Goal: Transaction & Acquisition: Purchase product/service

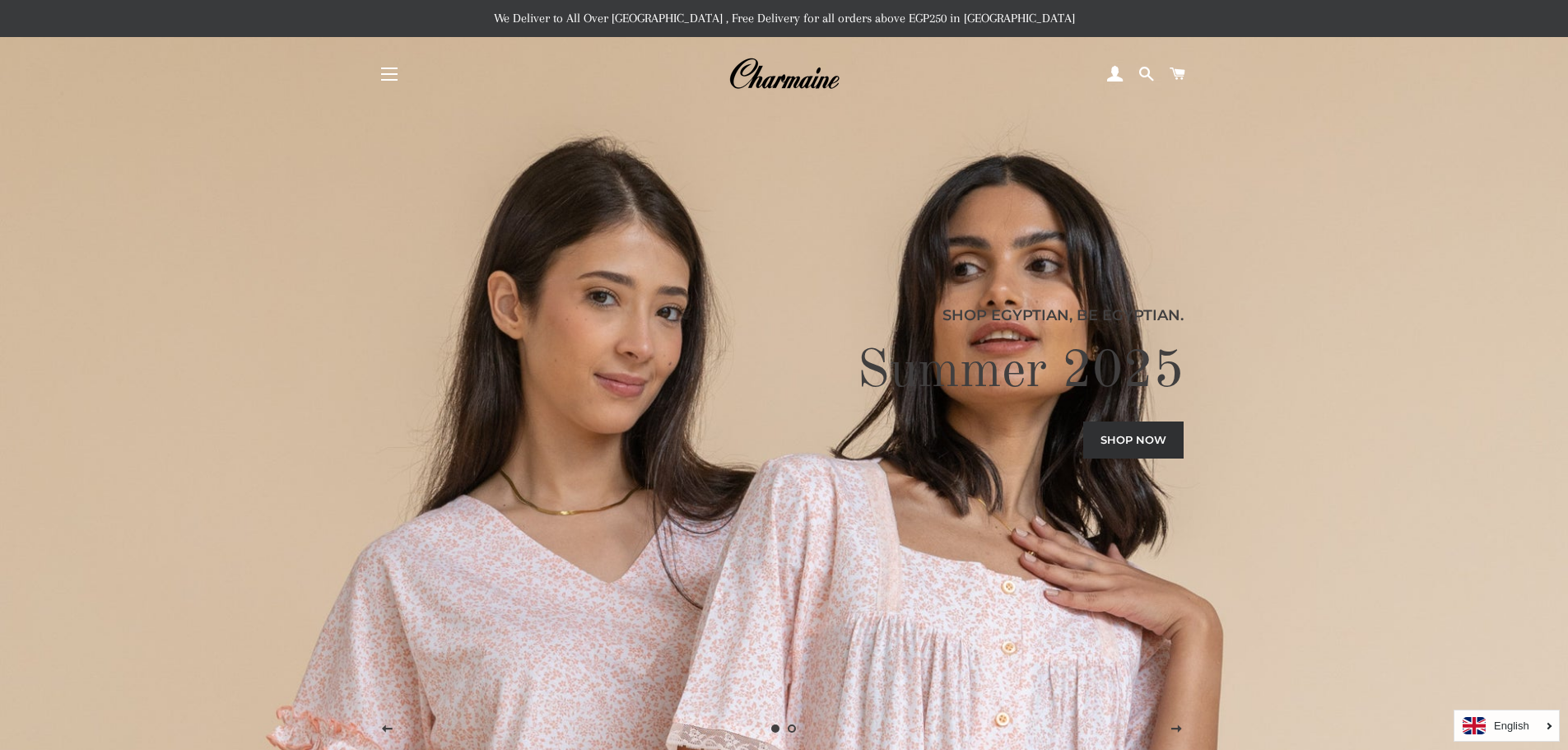
click at [392, 69] on span "button" at bounding box center [388, 69] width 16 height 2
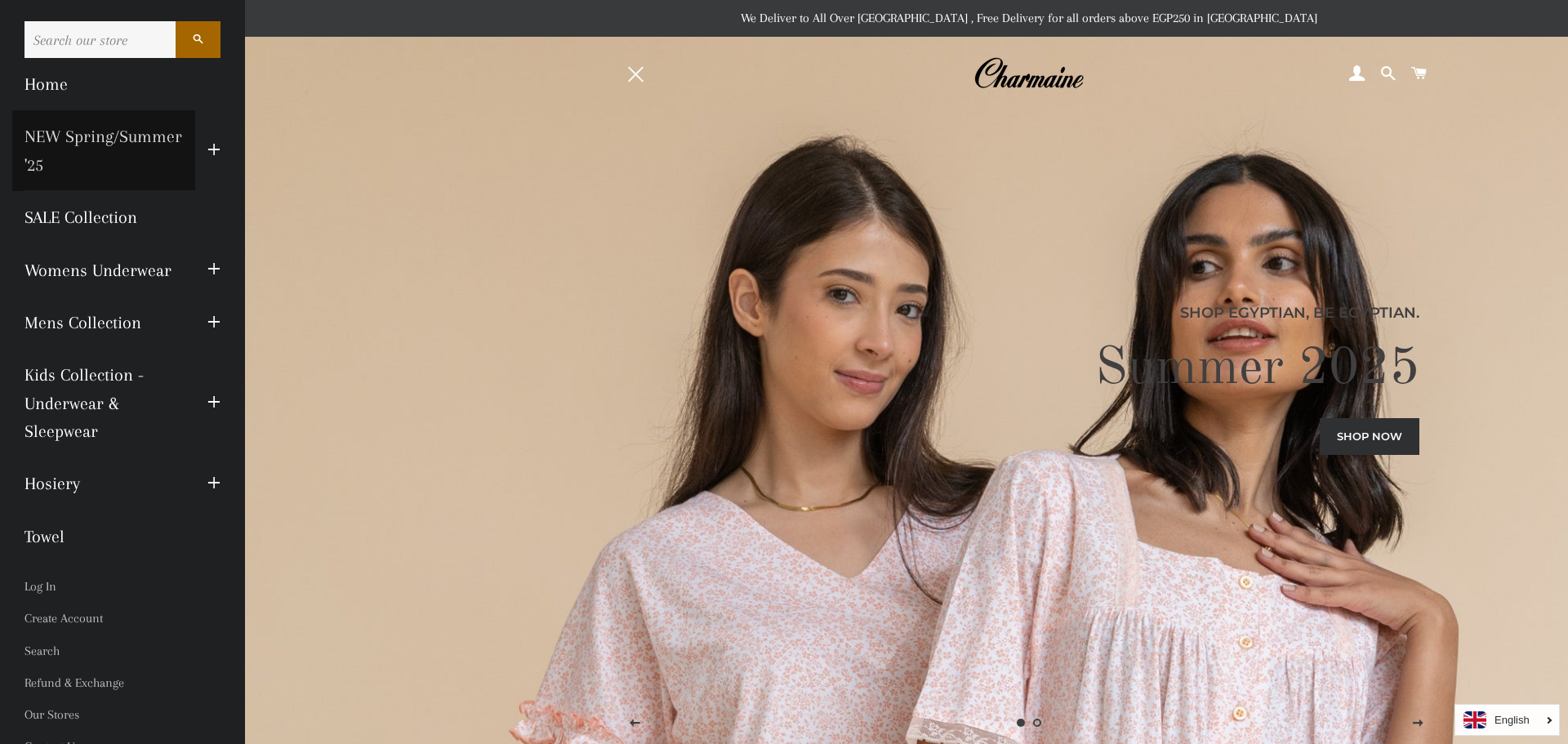
click at [45, 132] on link "NEW Spring/Summer '25" at bounding box center [104, 151] width 183 height 81
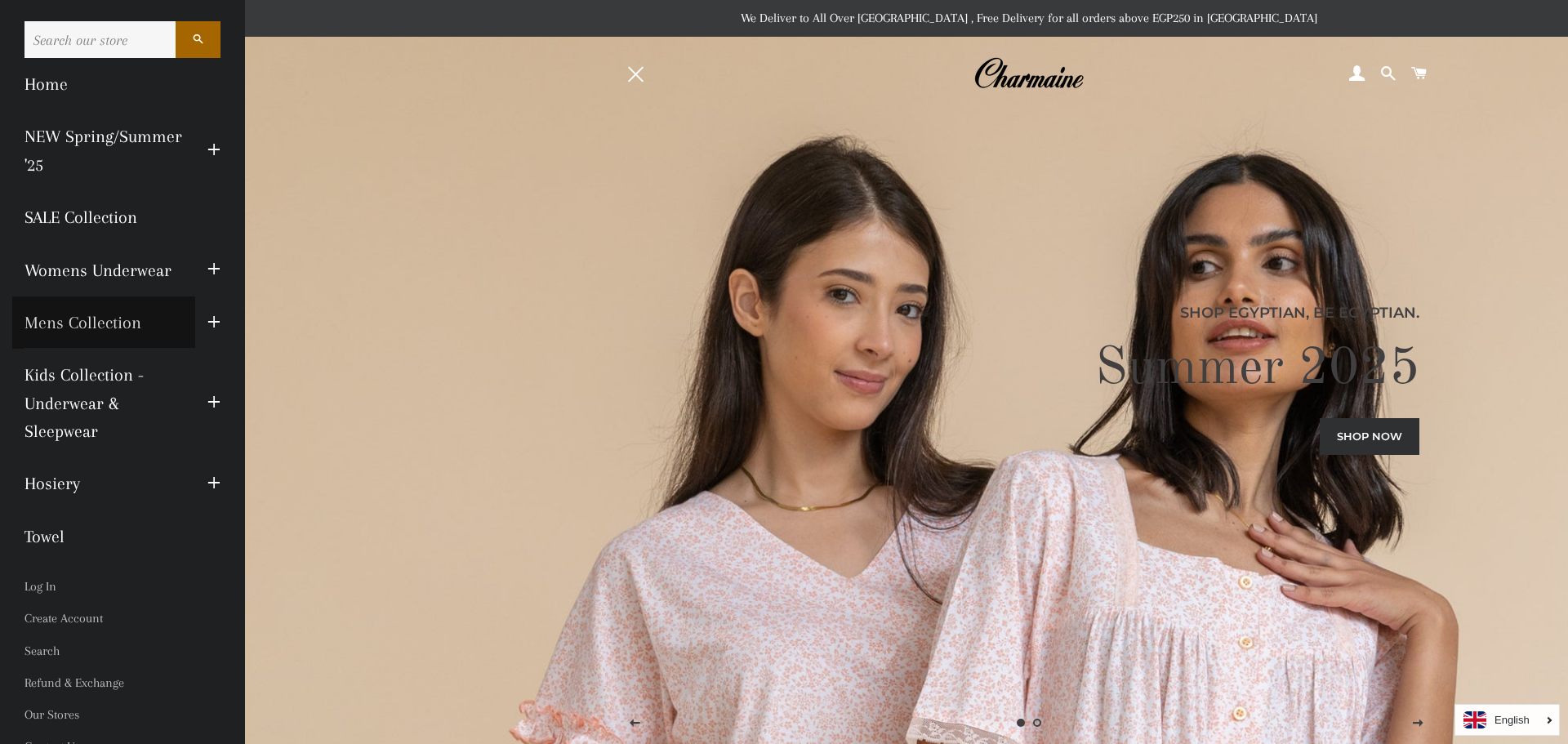
click at [68, 318] on link "Mens Collection" at bounding box center [104, 322] width 183 height 52
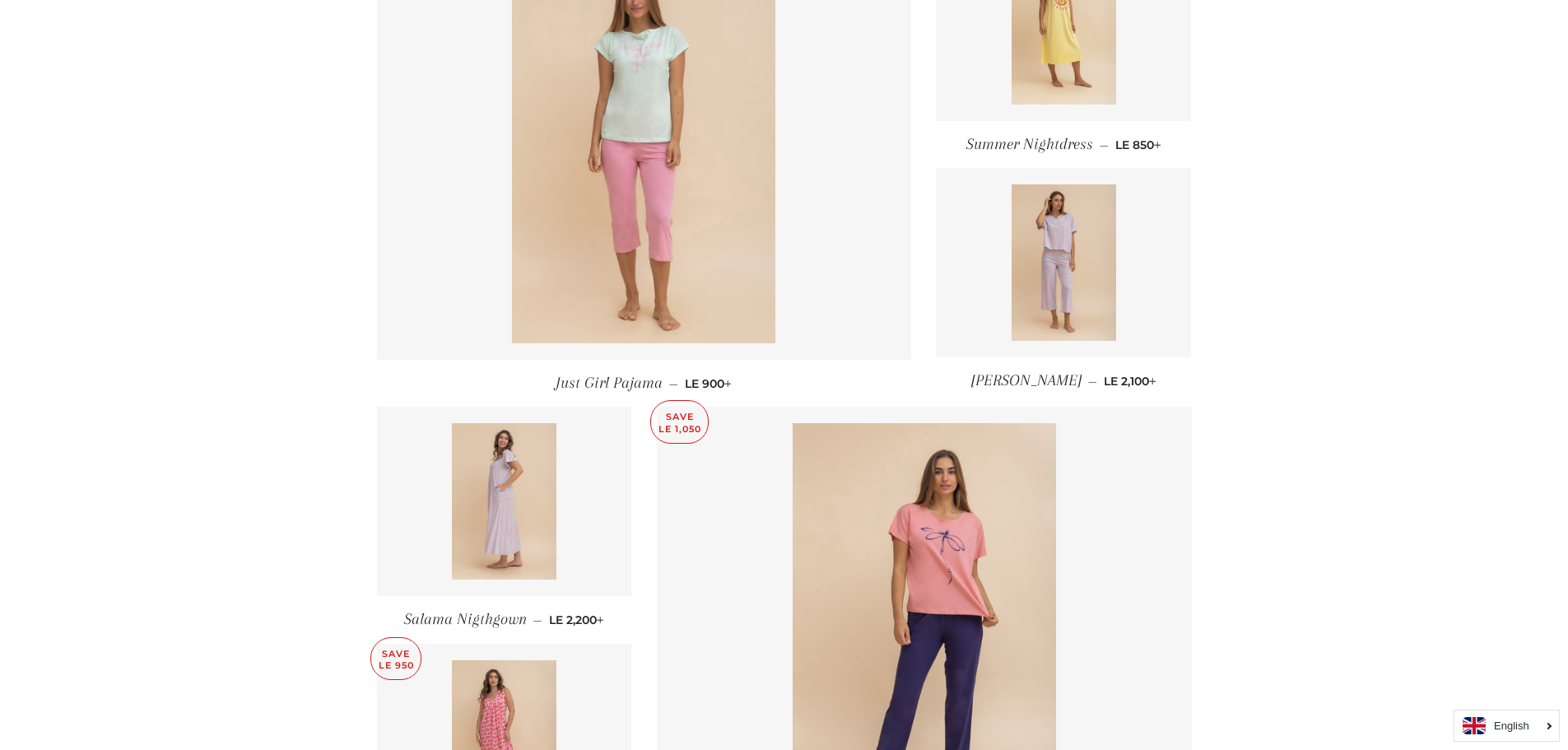
scroll to position [1756, 0]
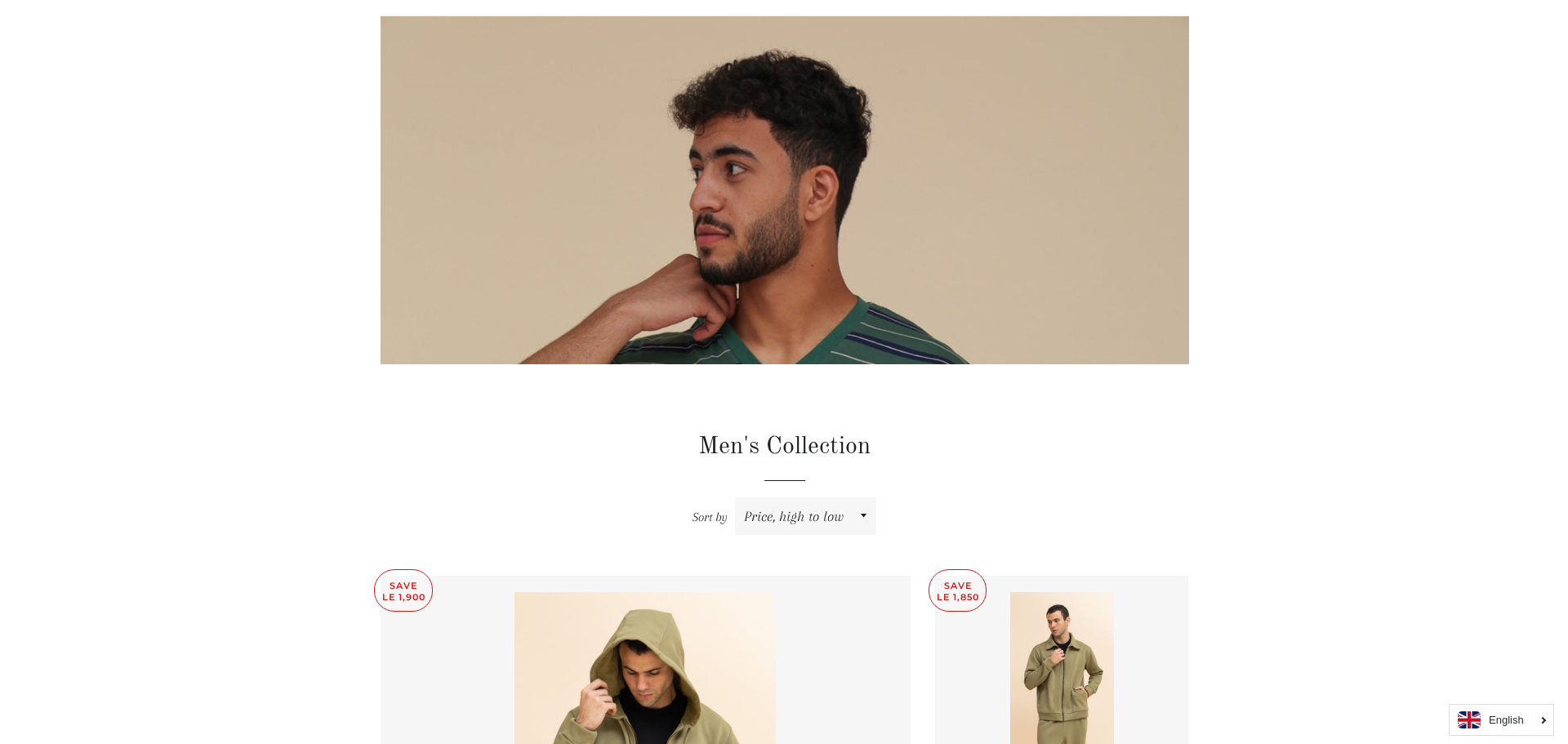
scroll to position [27, 0]
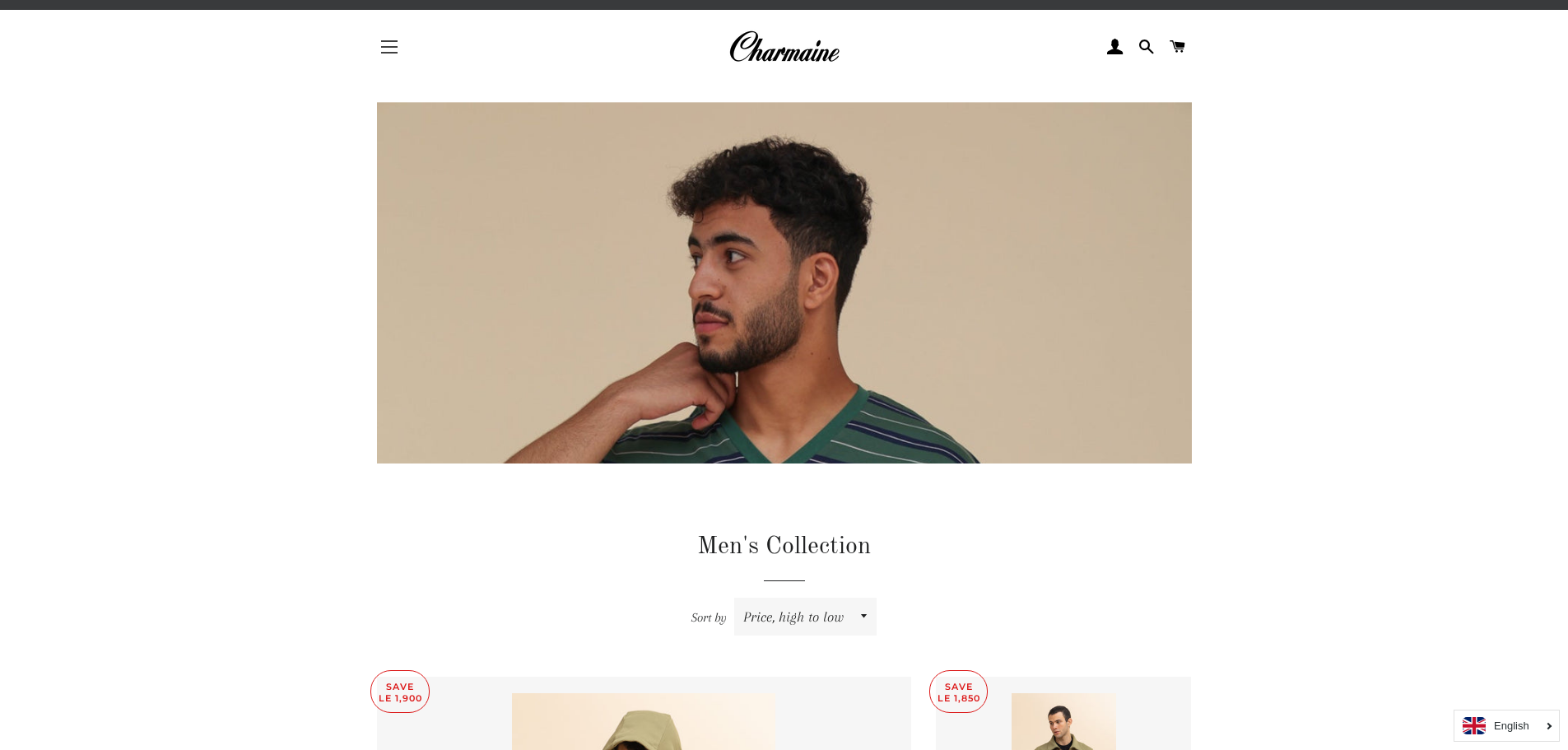
click at [391, 46] on span "button" at bounding box center [388, 47] width 16 height 2
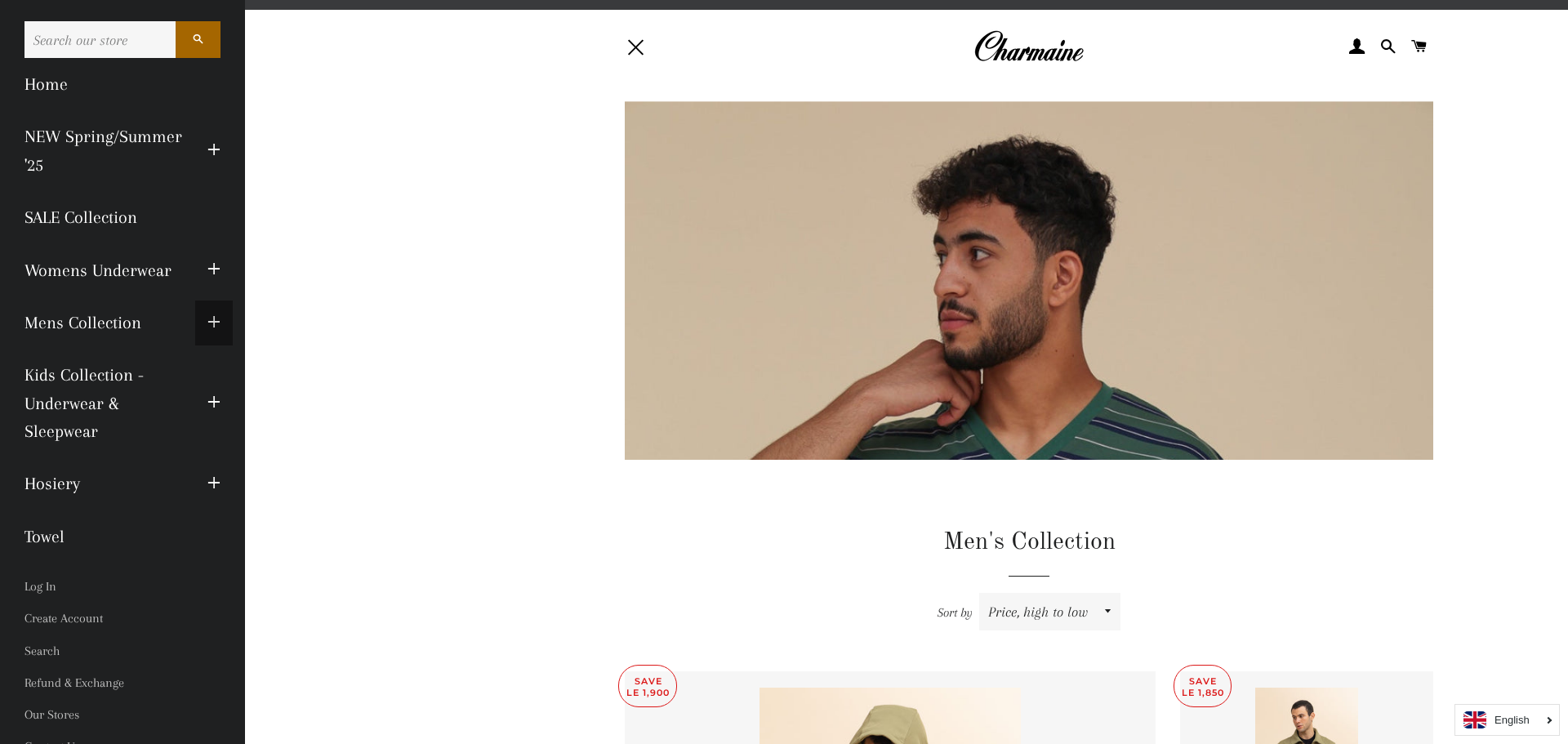
click at [208, 320] on span "button" at bounding box center [214, 323] width 13 height 21
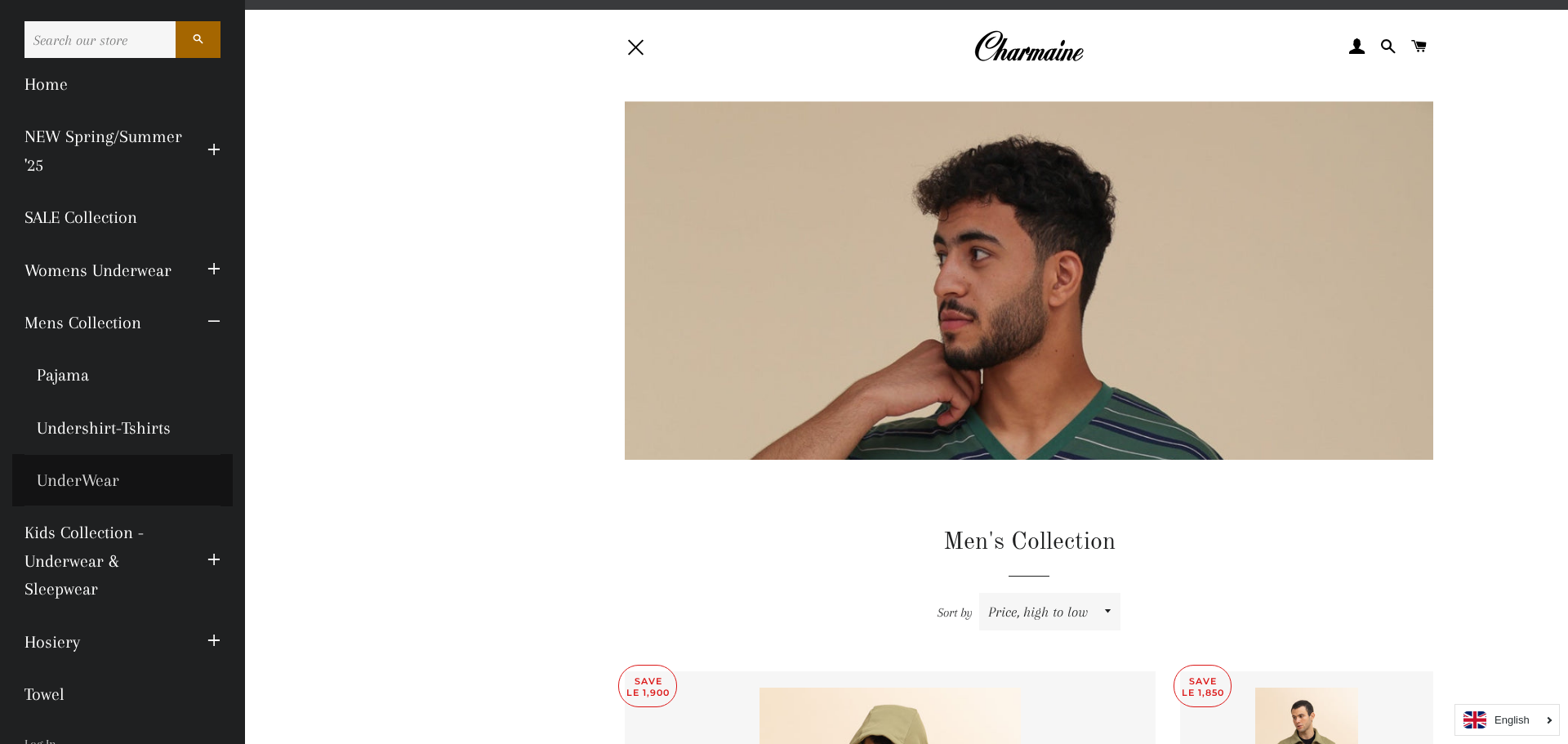
click at [106, 481] on link "UnderWear" at bounding box center [122, 480] width 220 height 52
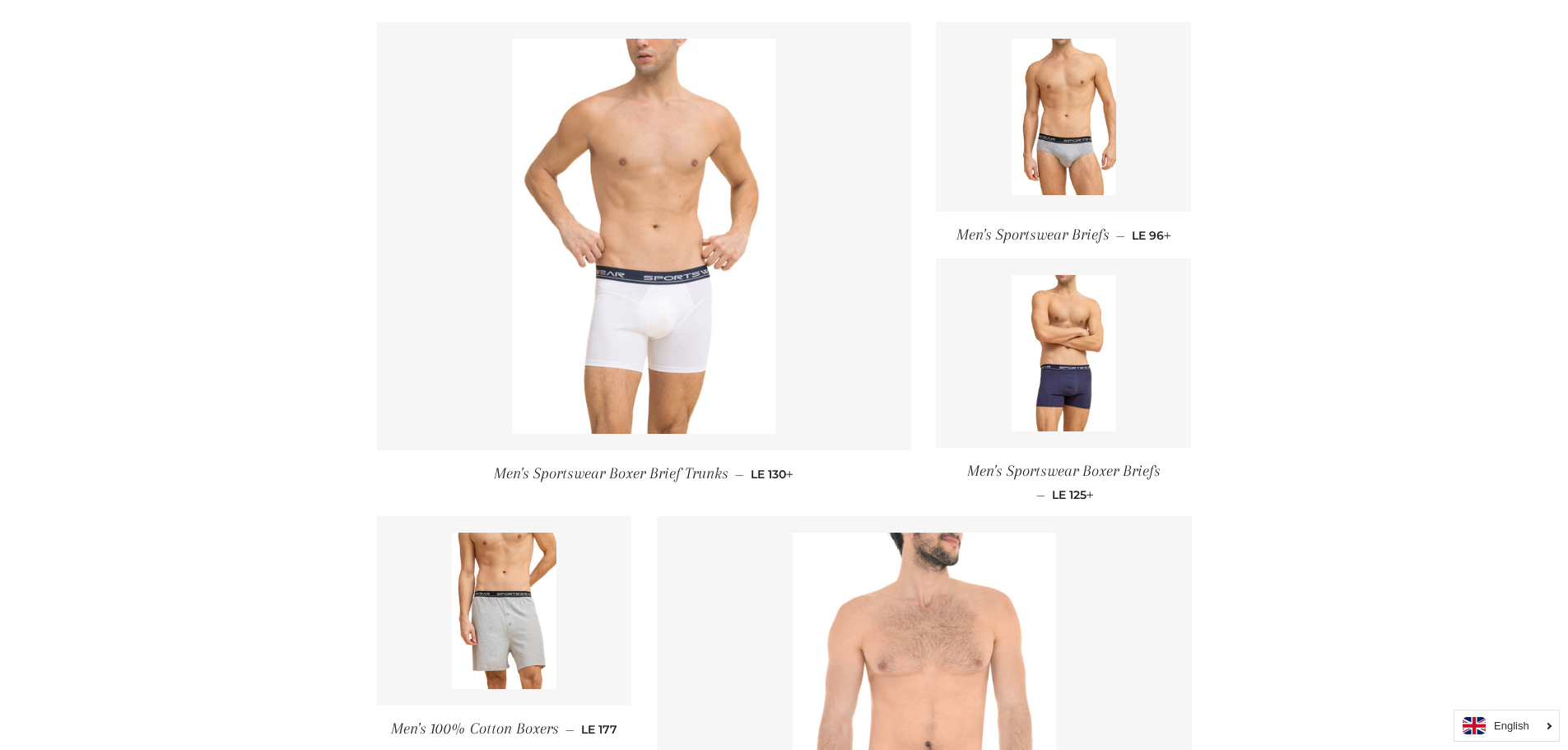
scroll to position [329, 0]
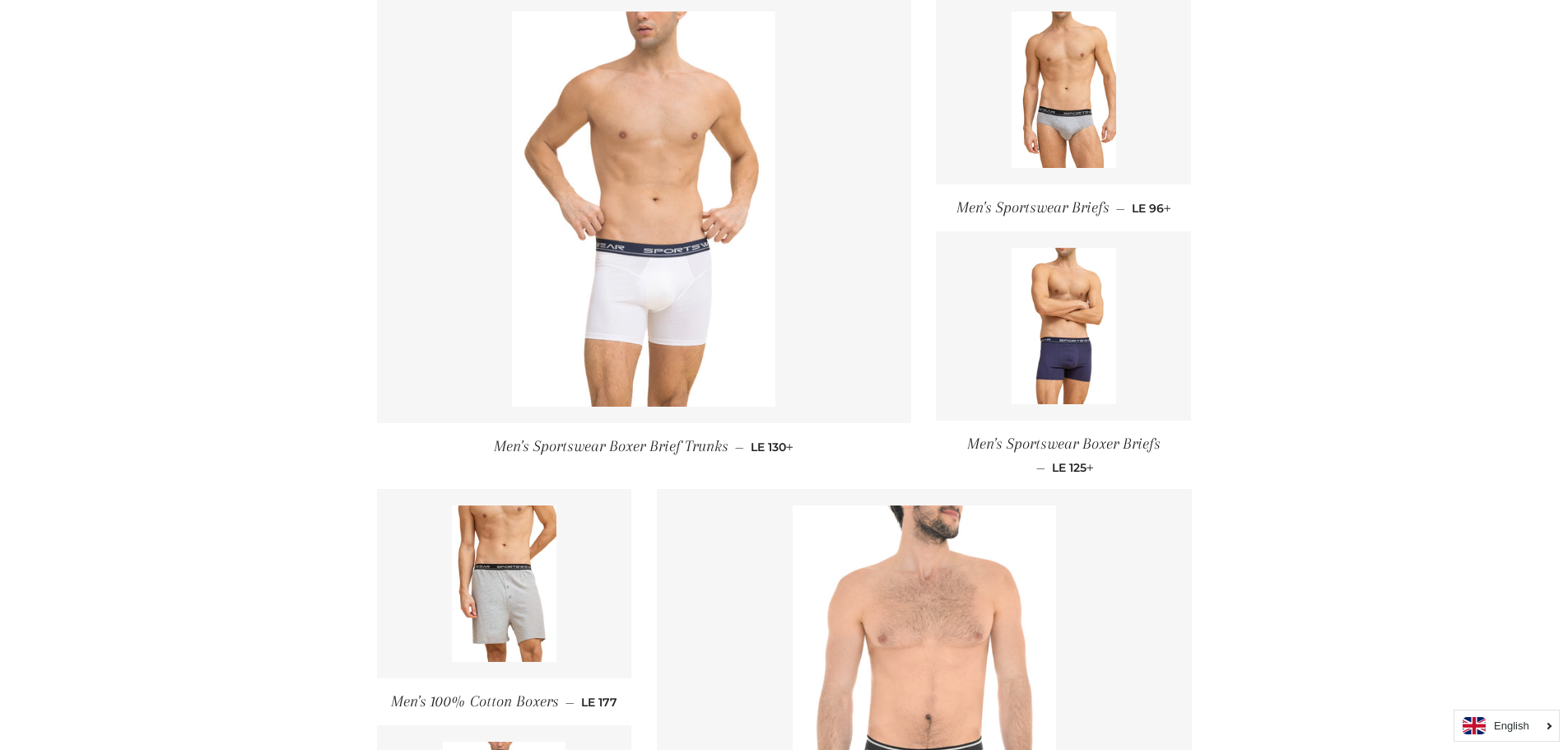
click at [591, 295] on img at bounding box center [644, 208] width 264 height 395
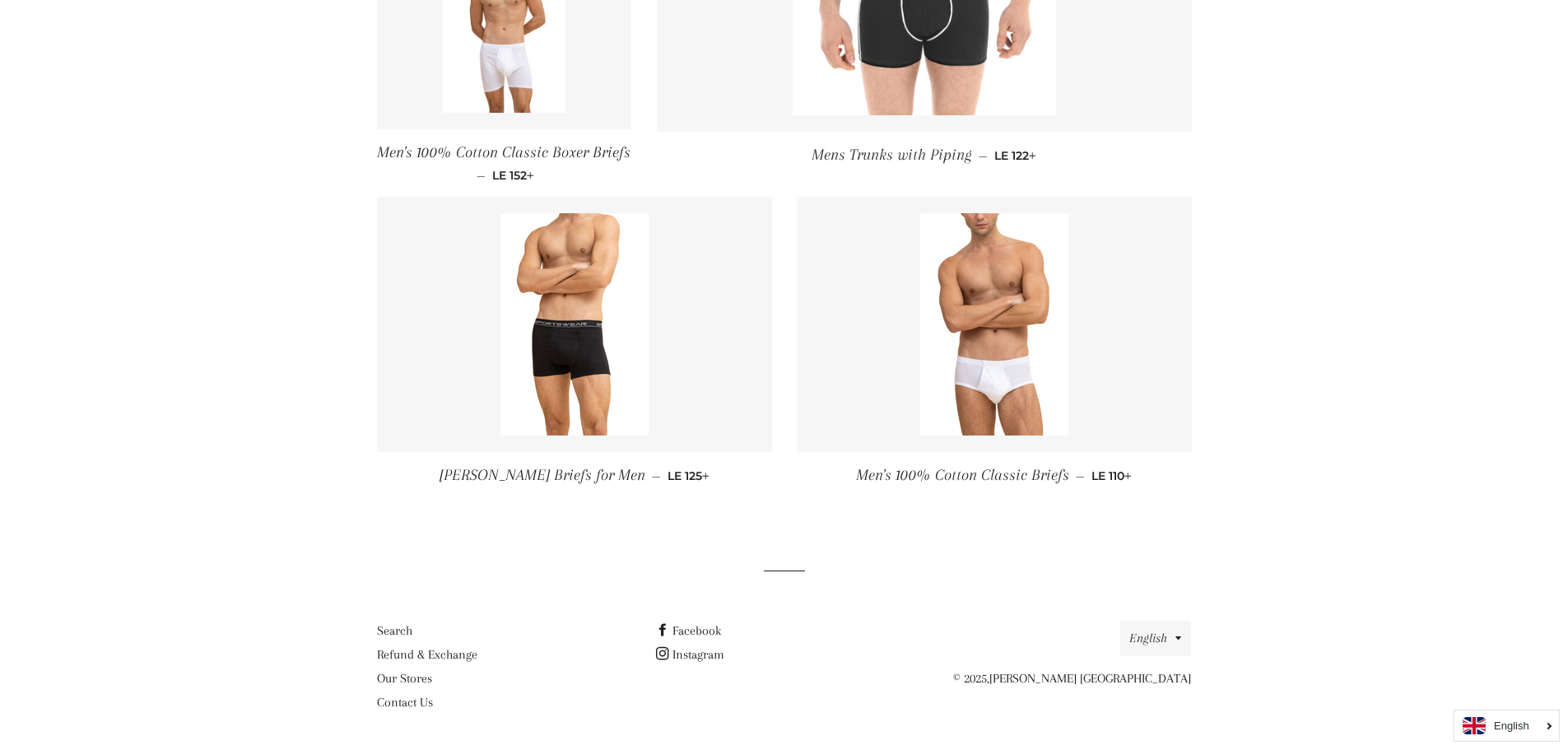
scroll to position [1115, 0]
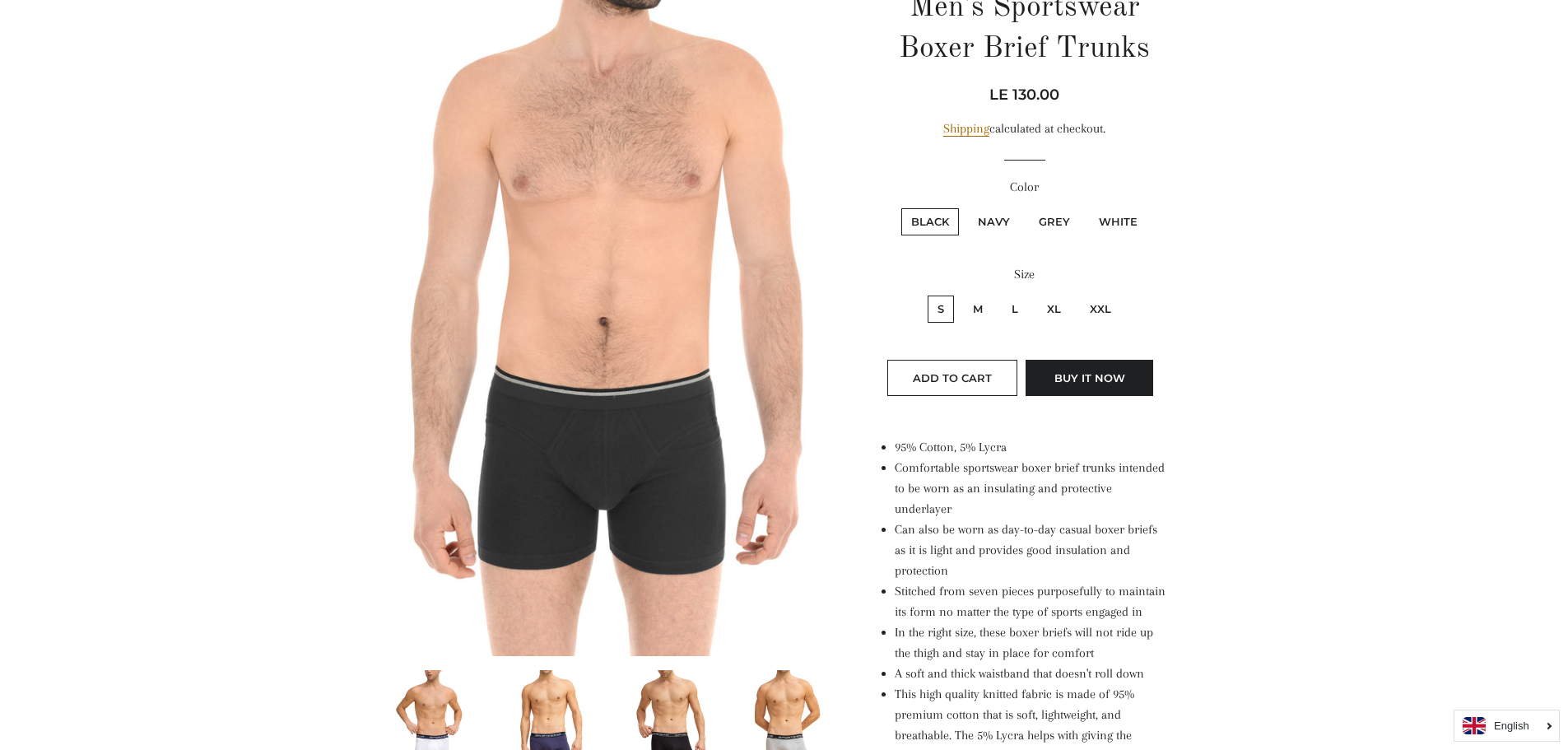
scroll to position [220, 0]
click at [975, 306] on label "M" at bounding box center [978, 308] width 30 height 28
click at [962, 293] on input "M" at bounding box center [961, 292] width 1 height 1
radio input "true"
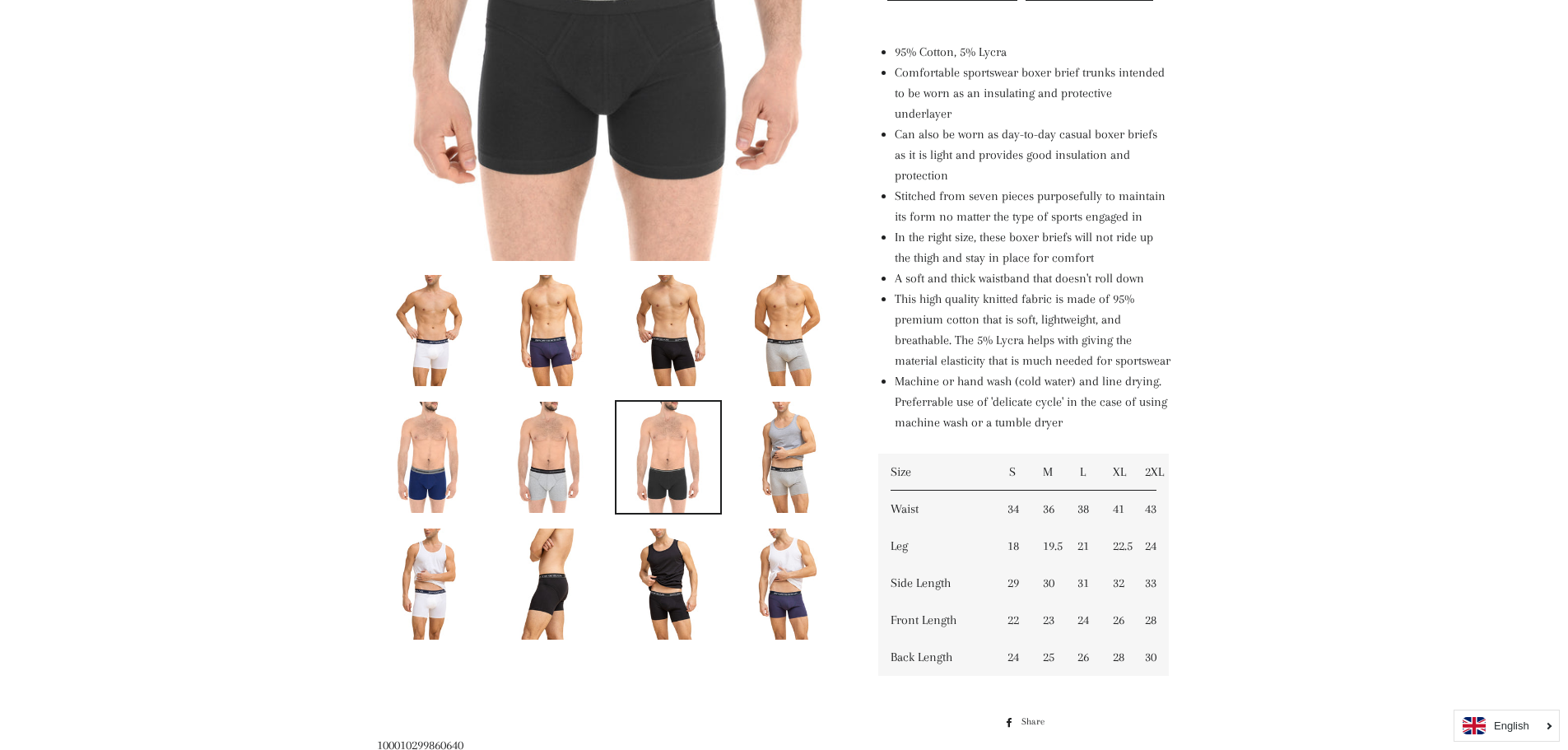
scroll to position [659, 0]
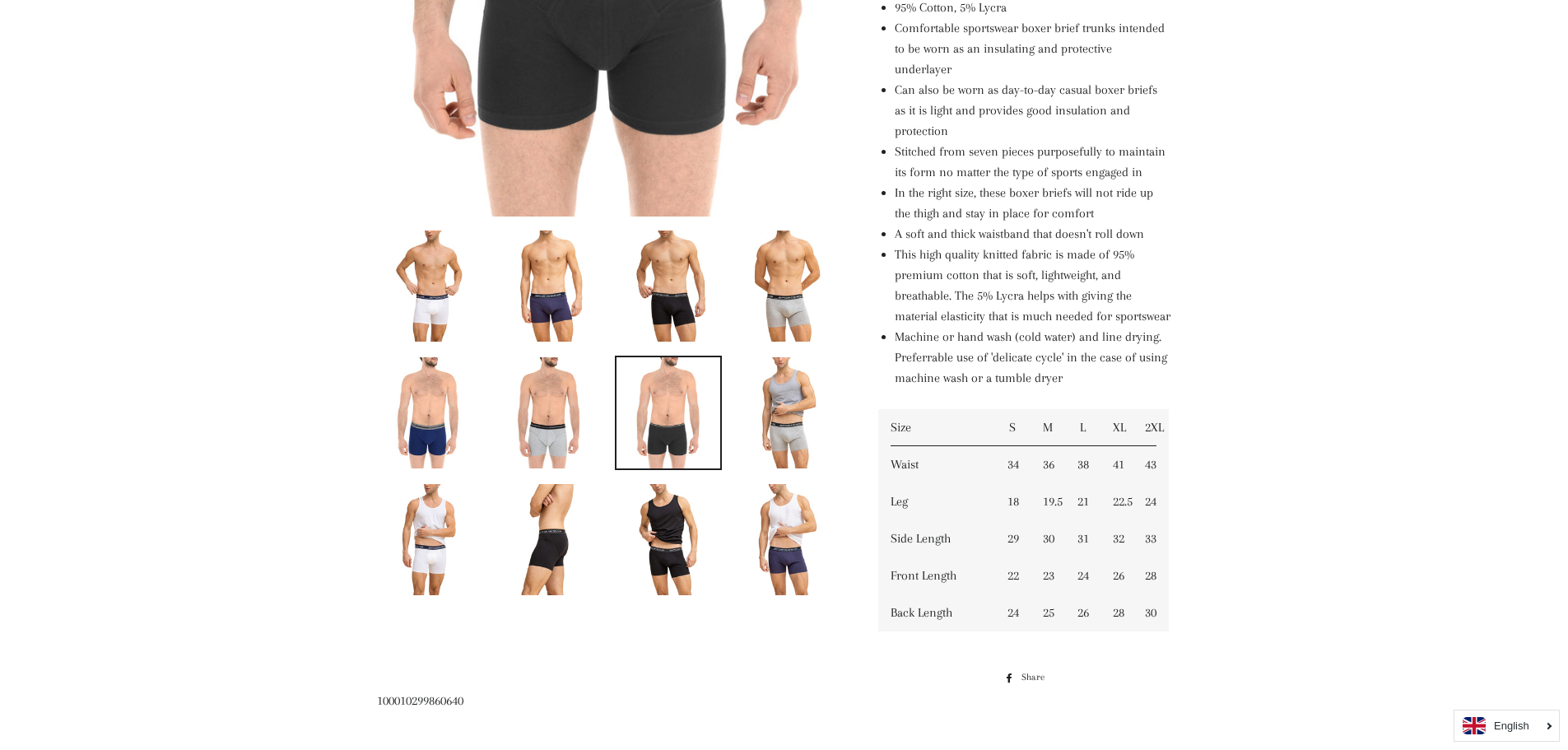
click at [425, 270] on img at bounding box center [430, 286] width 74 height 111
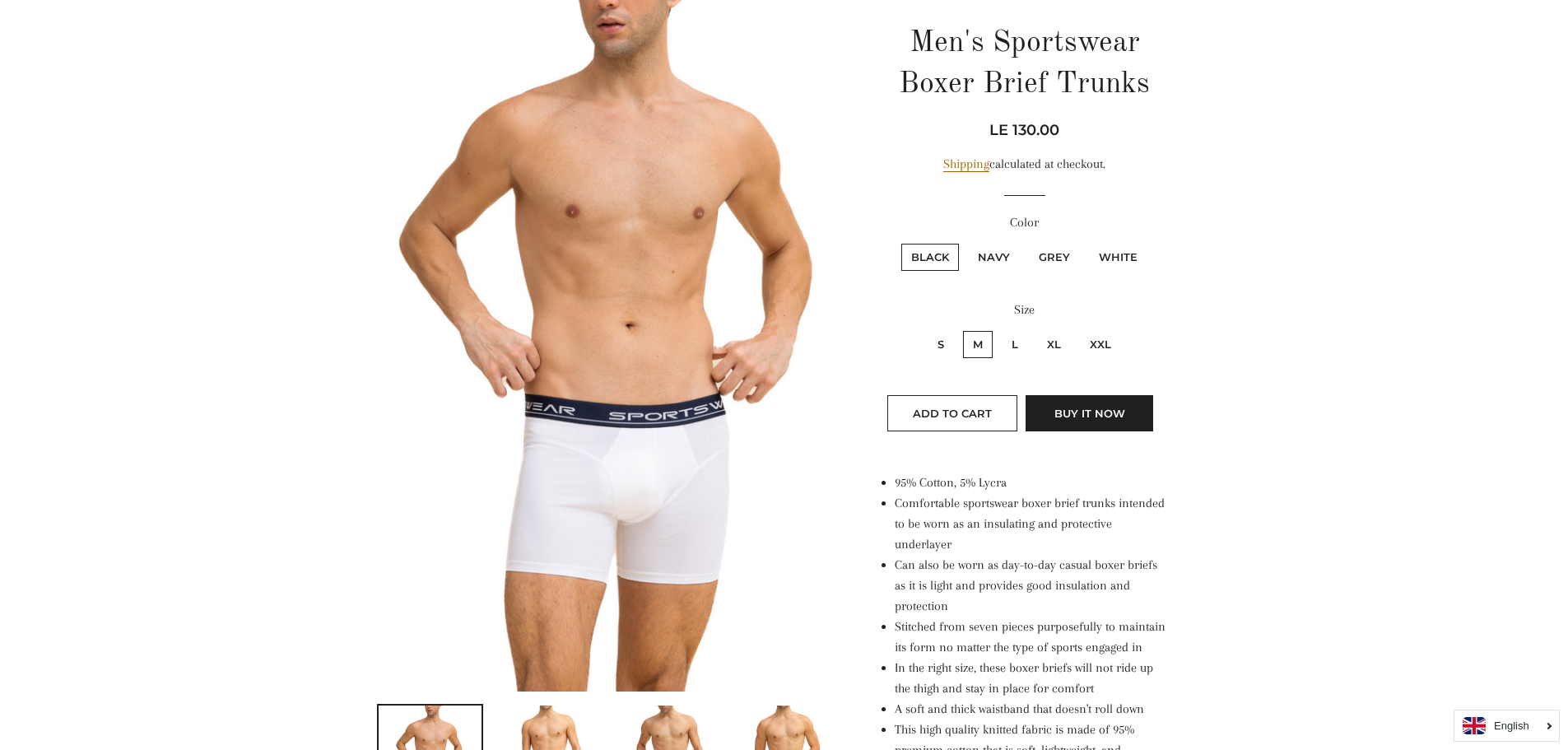
scroll to position [149, 0]
